Goal: Check status: Check status

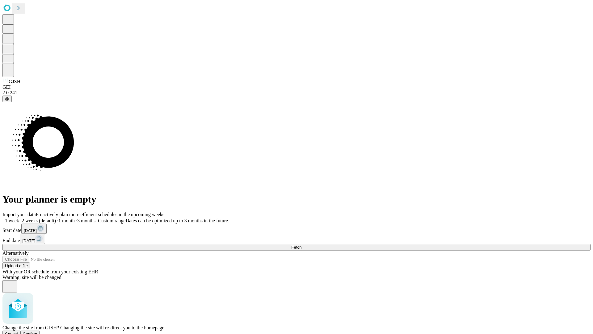
click at [37, 331] on span "Confirm" at bounding box center [30, 333] width 15 height 5
click at [19, 218] on label "1 week" at bounding box center [10, 220] width 17 height 5
click at [301, 245] on span "Fetch" at bounding box center [296, 247] width 10 height 5
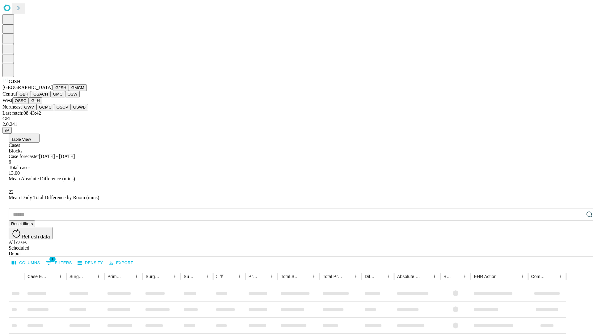
click at [69, 91] on button "GMCM" at bounding box center [78, 87] width 18 height 6
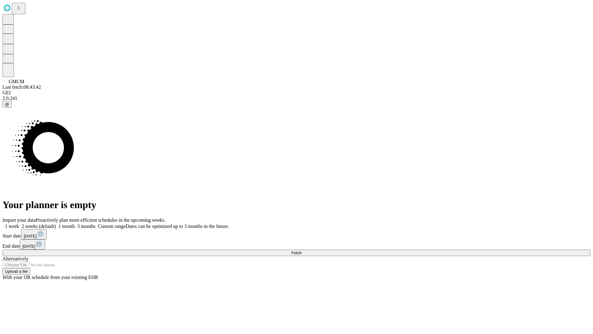
click at [19, 223] on label "1 week" at bounding box center [10, 225] width 17 height 5
click at [301, 250] on span "Fetch" at bounding box center [296, 252] width 10 height 5
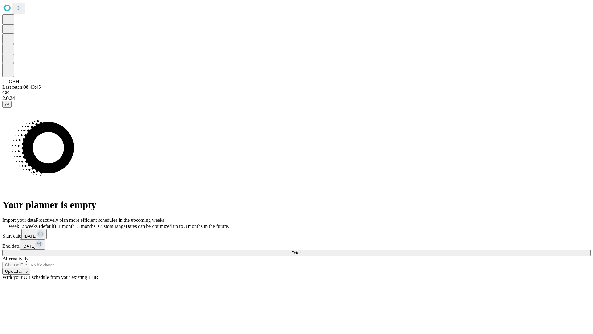
click at [301, 250] on span "Fetch" at bounding box center [296, 252] width 10 height 5
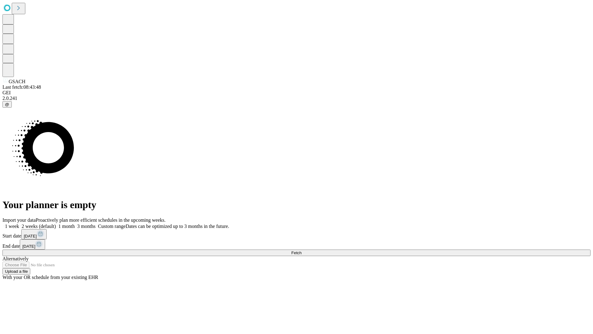
click at [19, 223] on label "1 week" at bounding box center [10, 225] width 17 height 5
click at [301, 250] on span "Fetch" at bounding box center [296, 252] width 10 height 5
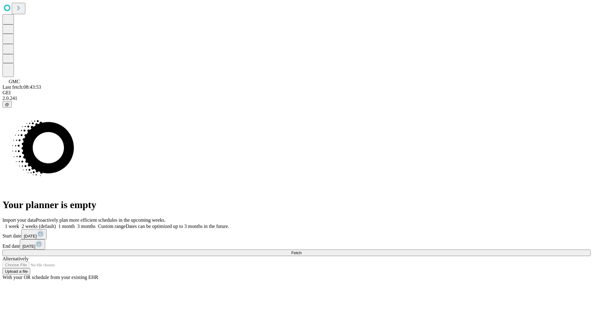
click at [301, 250] on span "Fetch" at bounding box center [296, 252] width 10 height 5
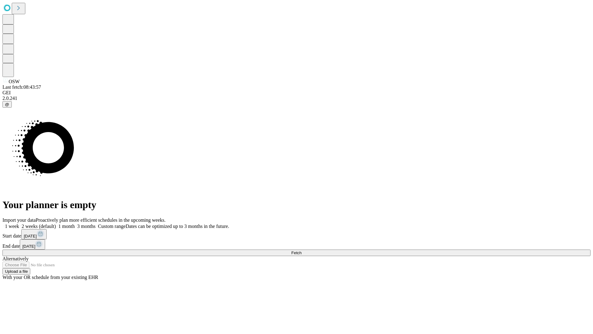
click at [19, 223] on label "1 week" at bounding box center [10, 225] width 17 height 5
click at [301, 250] on span "Fetch" at bounding box center [296, 252] width 10 height 5
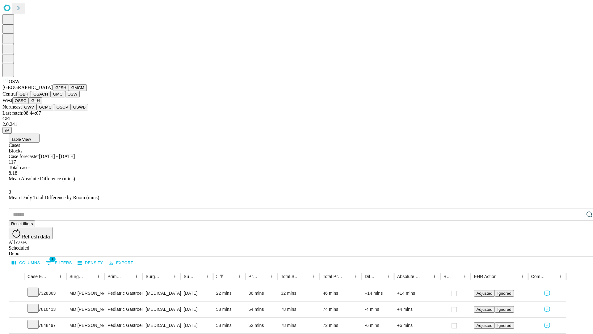
click at [29, 104] on button "OSSC" at bounding box center [20, 100] width 17 height 6
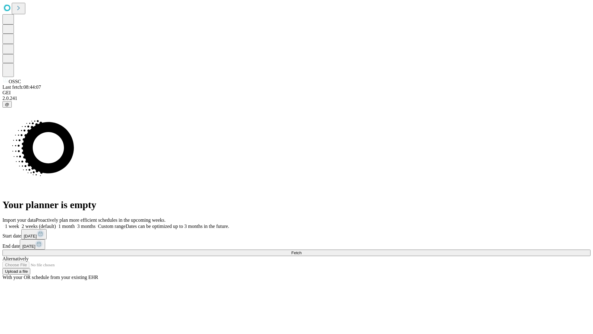
click at [19, 223] on label "1 week" at bounding box center [10, 225] width 17 height 5
click at [301, 250] on span "Fetch" at bounding box center [296, 252] width 10 height 5
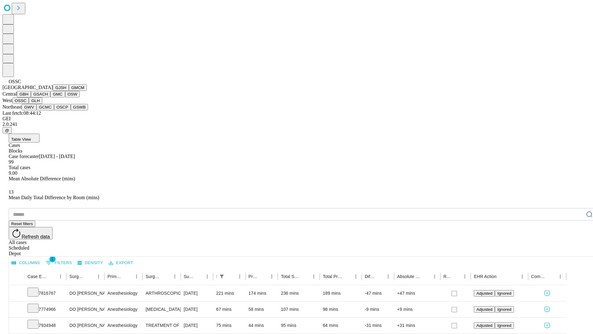
click at [42, 104] on button "GLH" at bounding box center [35, 100] width 13 height 6
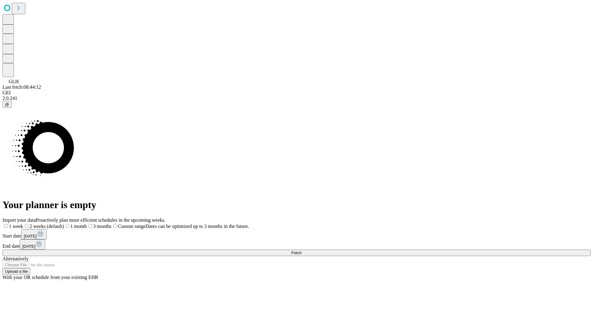
click at [301, 250] on span "Fetch" at bounding box center [296, 252] width 10 height 5
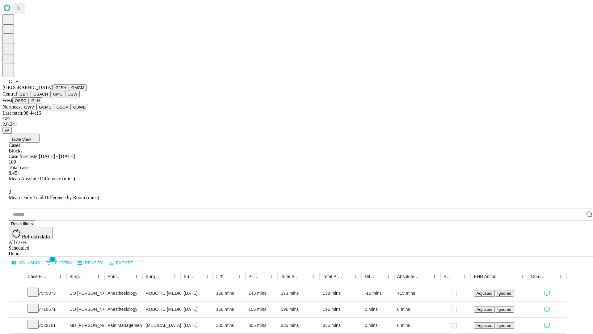
click at [36, 110] on button "GWV" at bounding box center [29, 107] width 15 height 6
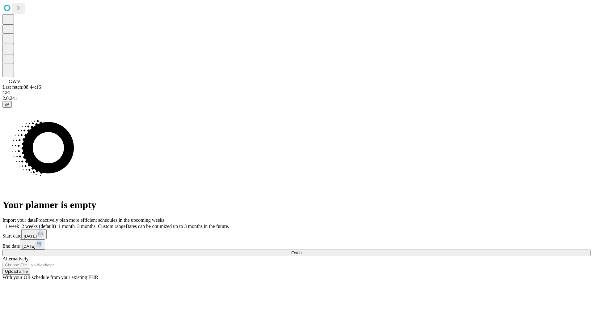
click at [19, 223] on label "1 week" at bounding box center [10, 225] width 17 height 5
click at [301, 250] on span "Fetch" at bounding box center [296, 252] width 10 height 5
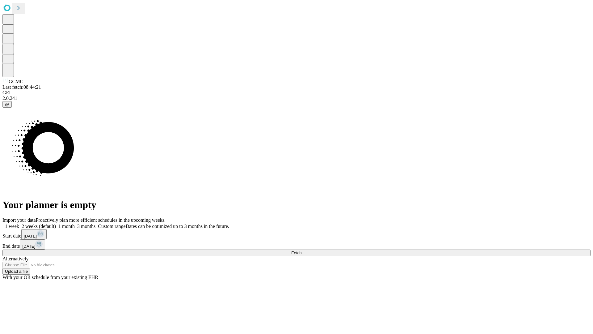
click at [19, 223] on label "1 week" at bounding box center [10, 225] width 17 height 5
click at [301, 250] on span "Fetch" at bounding box center [296, 252] width 10 height 5
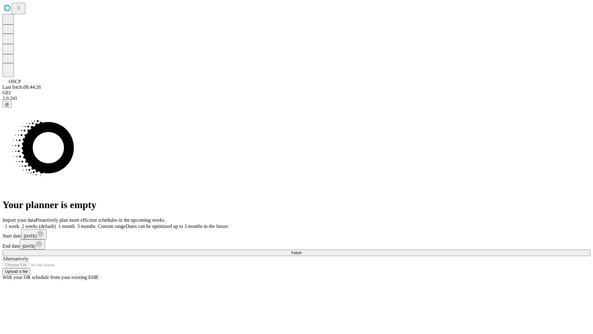
click at [19, 223] on label "1 week" at bounding box center [10, 225] width 17 height 5
click at [301, 250] on span "Fetch" at bounding box center [296, 252] width 10 height 5
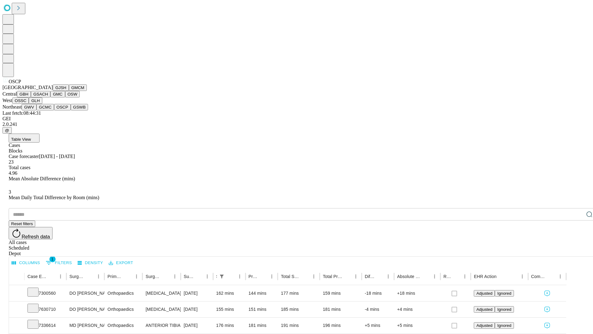
click at [71, 110] on button "GSWB" at bounding box center [80, 107] width 18 height 6
